Goal: Task Accomplishment & Management: Use online tool/utility

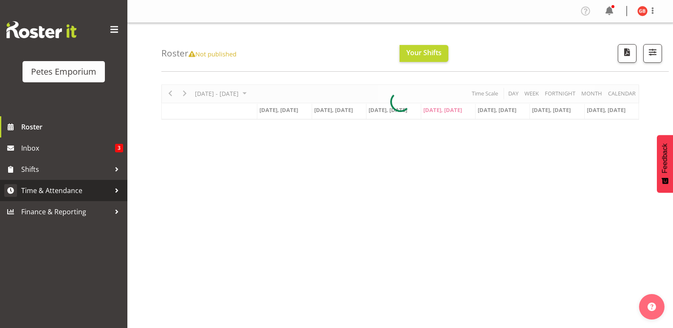
click at [56, 191] on span "Time & Attendance" at bounding box center [65, 190] width 89 height 13
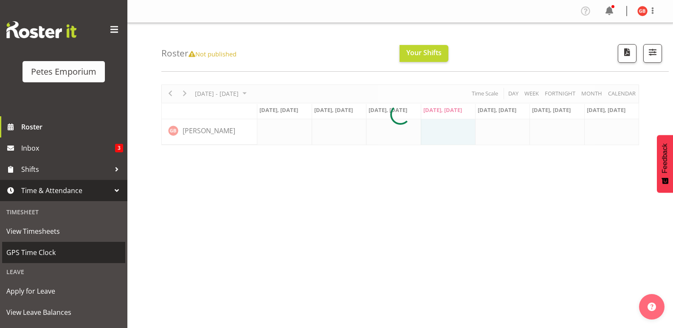
click at [39, 255] on span "GPS Time Clock" at bounding box center [63, 252] width 115 height 13
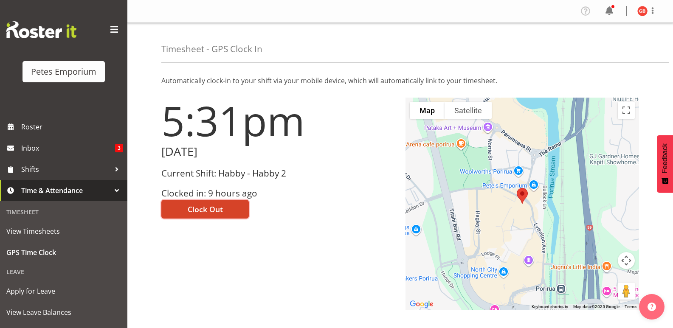
click at [225, 207] on button "Clock Out" at bounding box center [204, 209] width 87 height 19
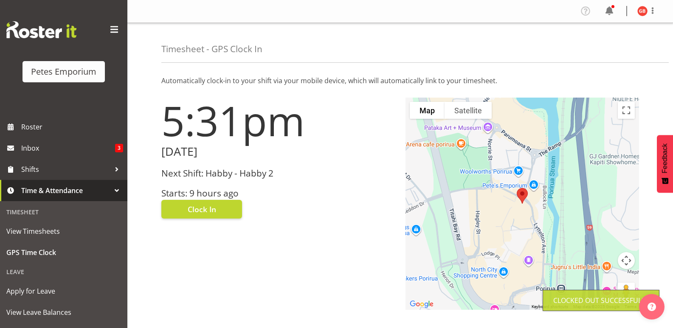
click at [645, 8] on img at bounding box center [642, 11] width 10 height 10
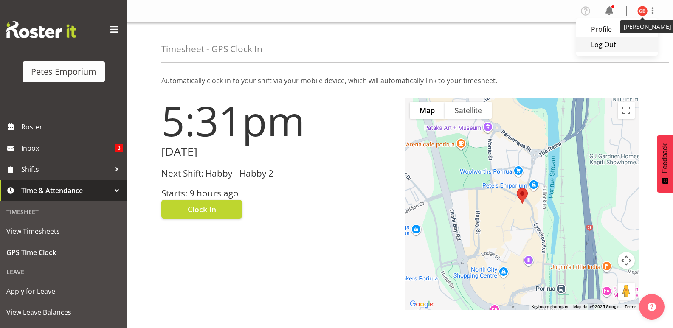
click at [605, 48] on link "Log Out" at bounding box center [616, 44] width 81 height 15
